Goal: Find specific page/section: Find specific page/section

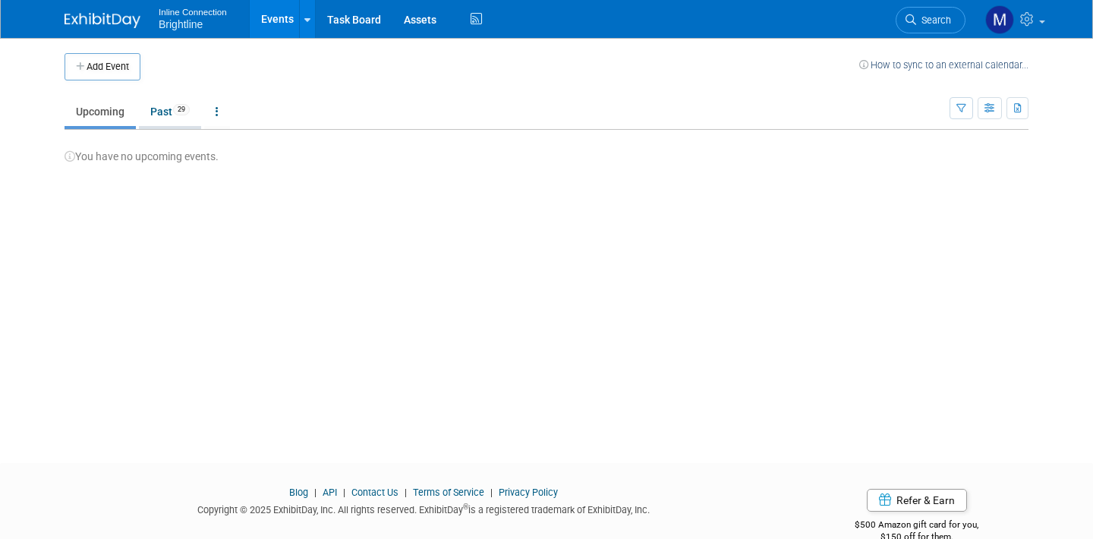
click at [172, 108] on link "Past 29" at bounding box center [170, 111] width 62 height 29
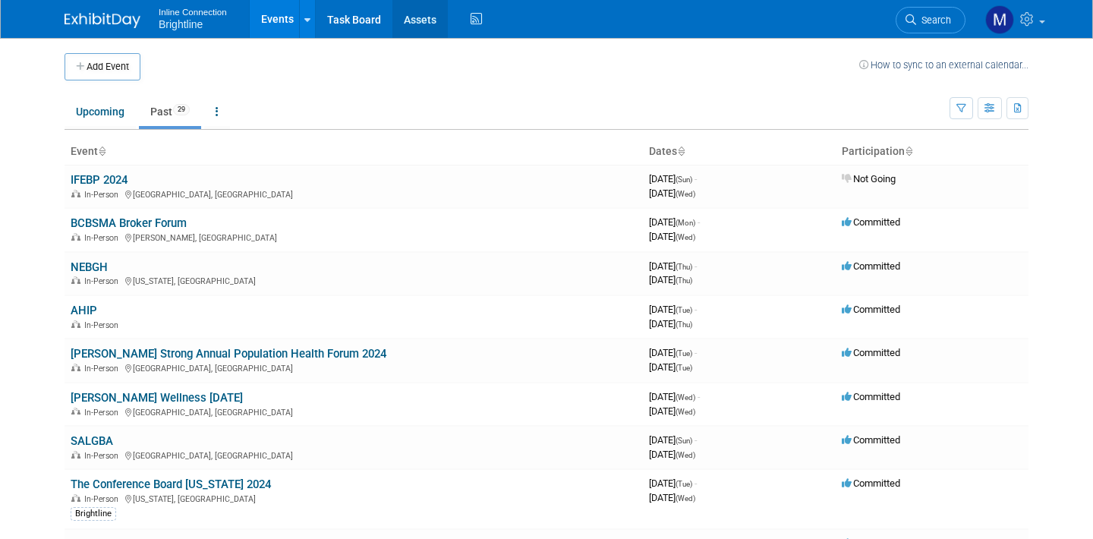
click at [413, 22] on link "Assets" at bounding box center [419, 19] width 55 height 38
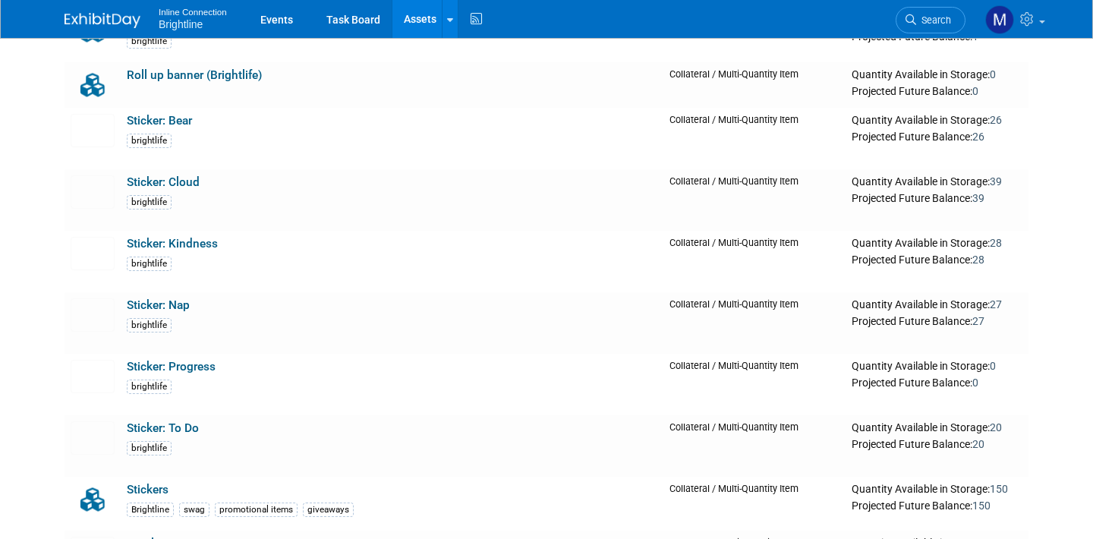
scroll to position [1311, 0]
